Goal: Find specific page/section: Find specific page/section

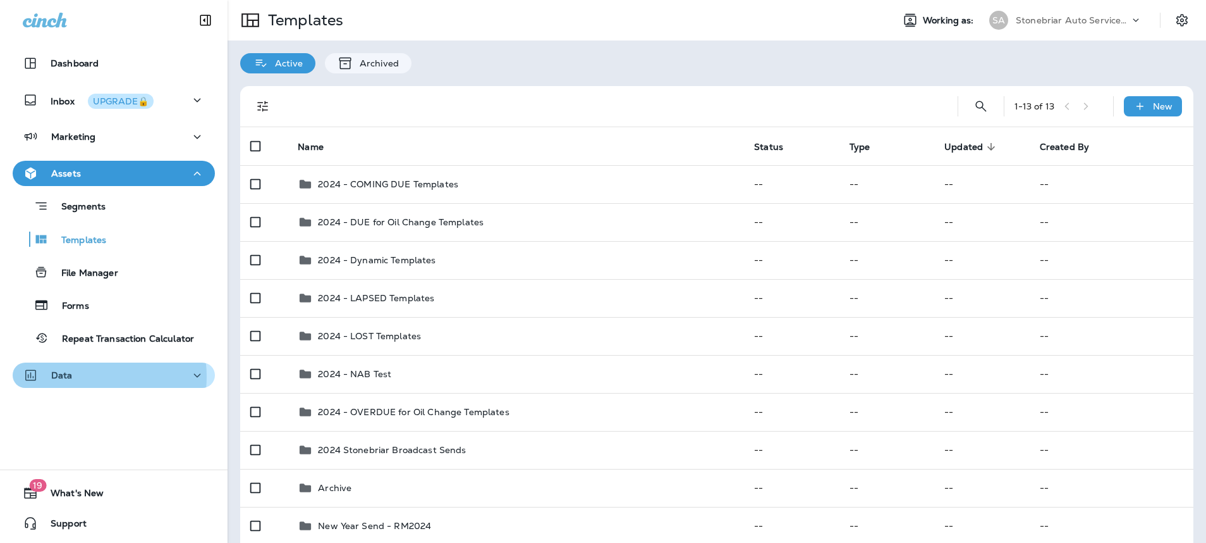
click at [89, 376] on div "Data" at bounding box center [114, 375] width 182 height 16
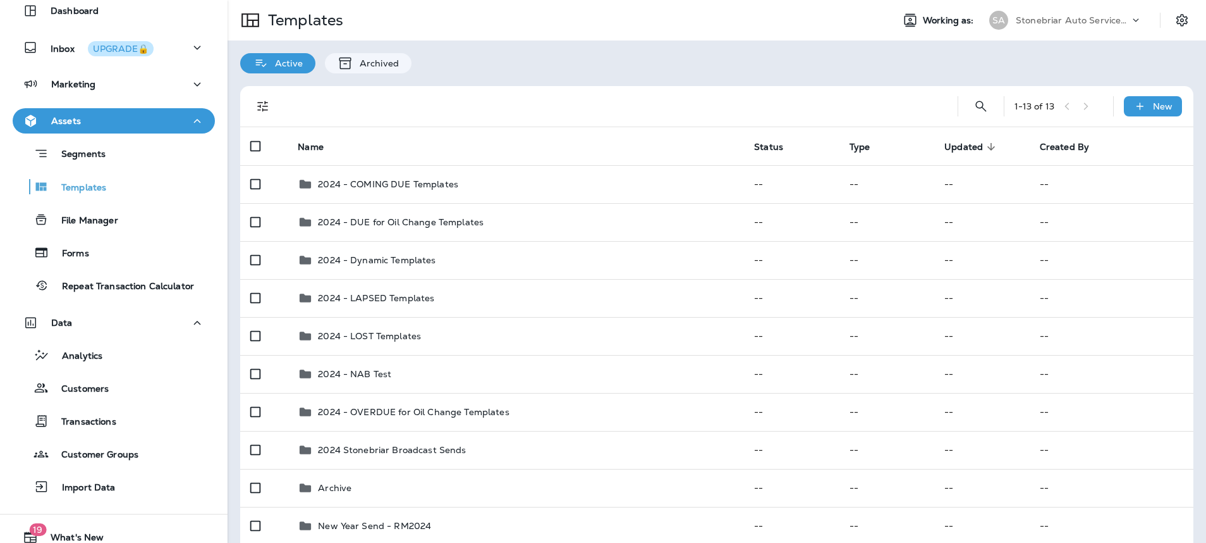
scroll to position [97, 0]
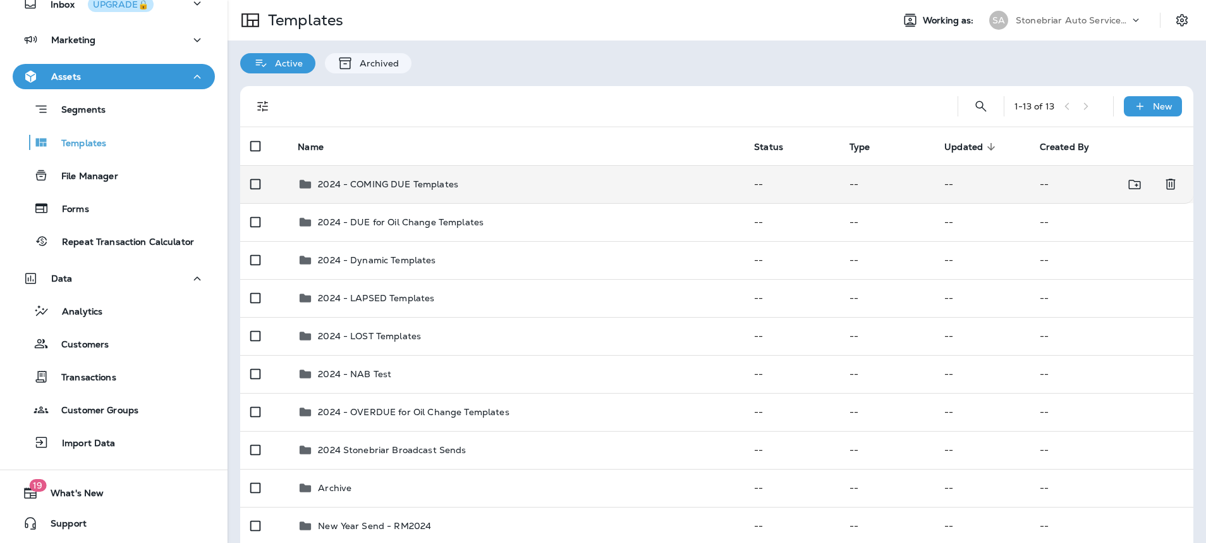
click at [395, 178] on div "2024 - COMING DUE Templates" at bounding box center [388, 183] width 140 height 15
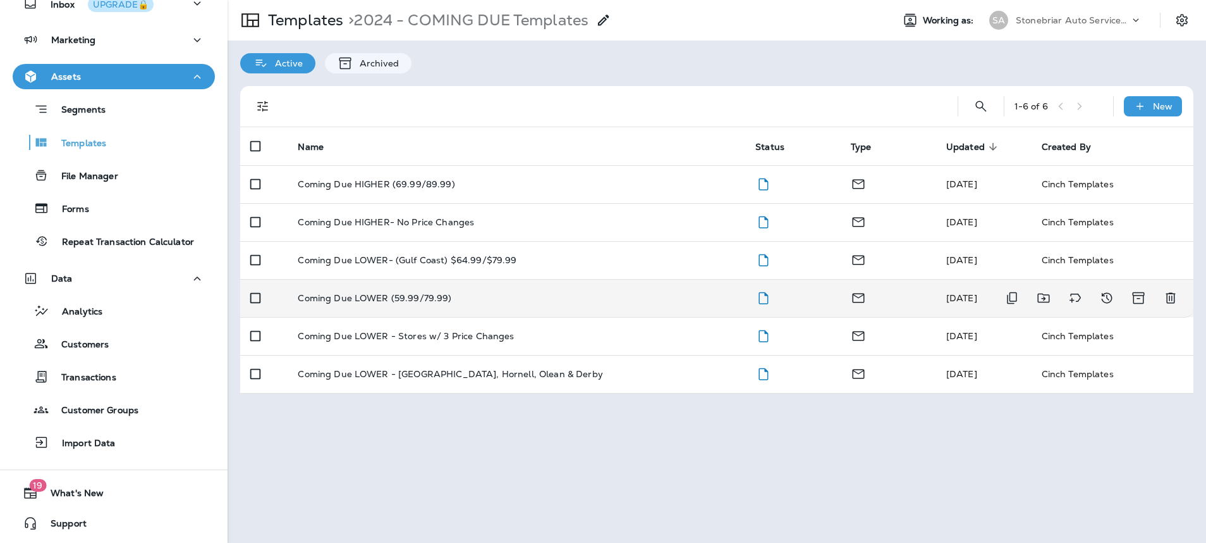
click at [372, 296] on p "Coming Due LOWER (59.99/79.99)" at bounding box center [375, 298] width 154 height 10
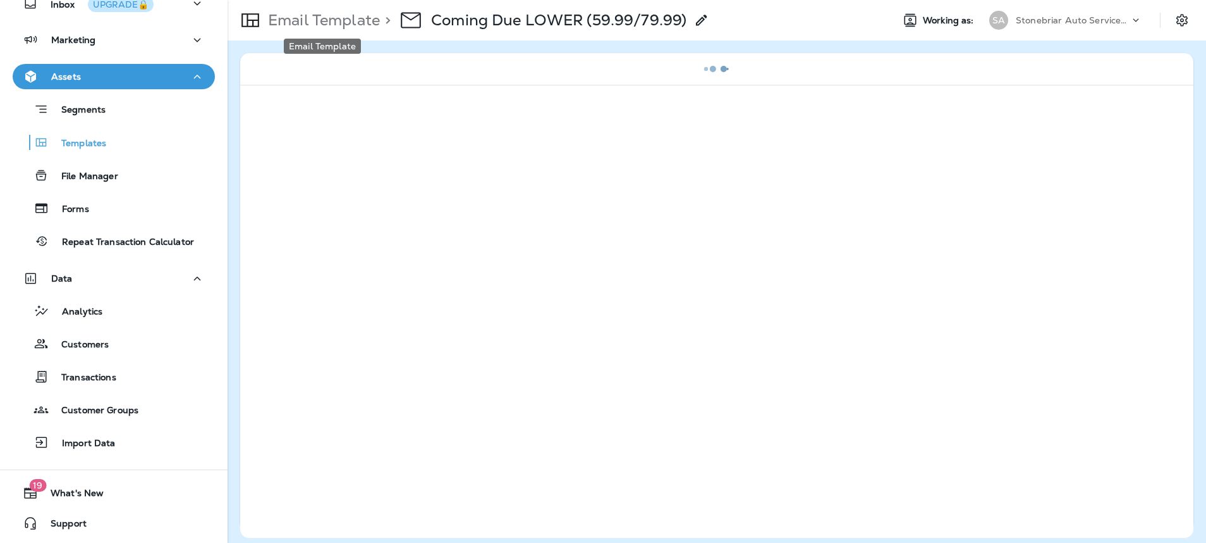
click at [315, 20] on p "Email Template" at bounding box center [321, 20] width 117 height 19
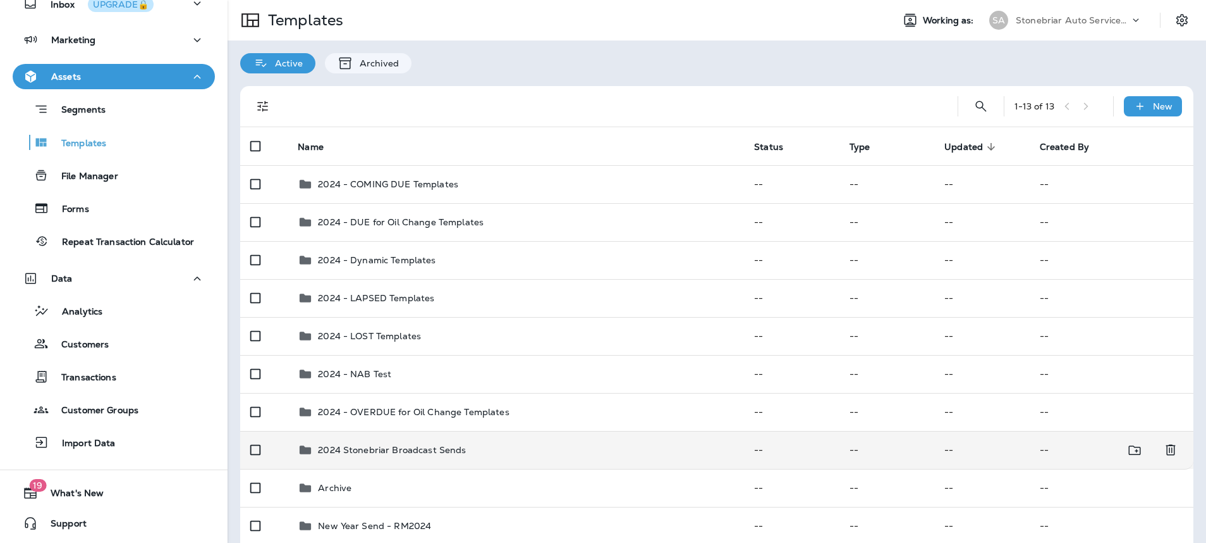
click at [352, 450] on p "2024 Stonebriar Broadcast Sends" at bounding box center [392, 450] width 148 height 10
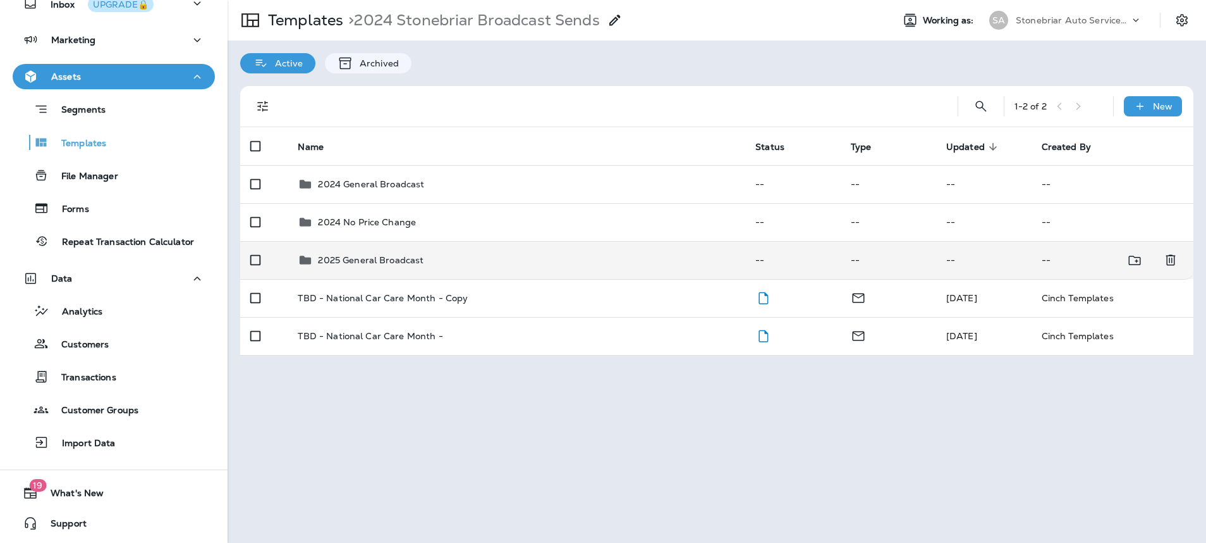
click at [368, 257] on p "2025 General Broadcast" at bounding box center [371, 260] width 106 height 10
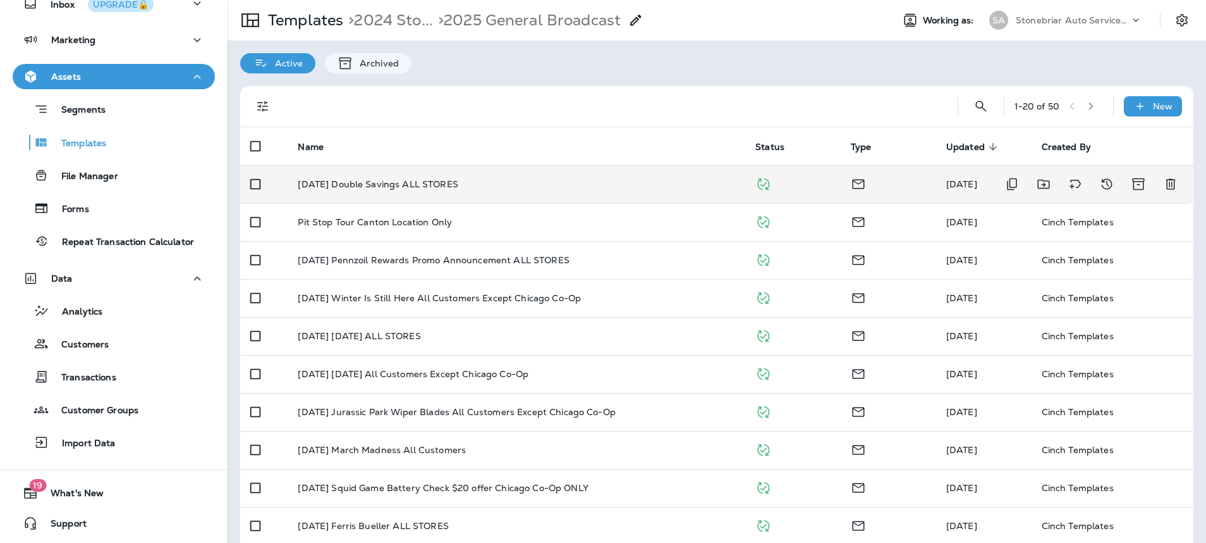
click at [379, 181] on p "[DATE] Double Savings ALL STORES" at bounding box center [378, 184] width 160 height 10
